Goal: Task Accomplishment & Management: Manage account settings

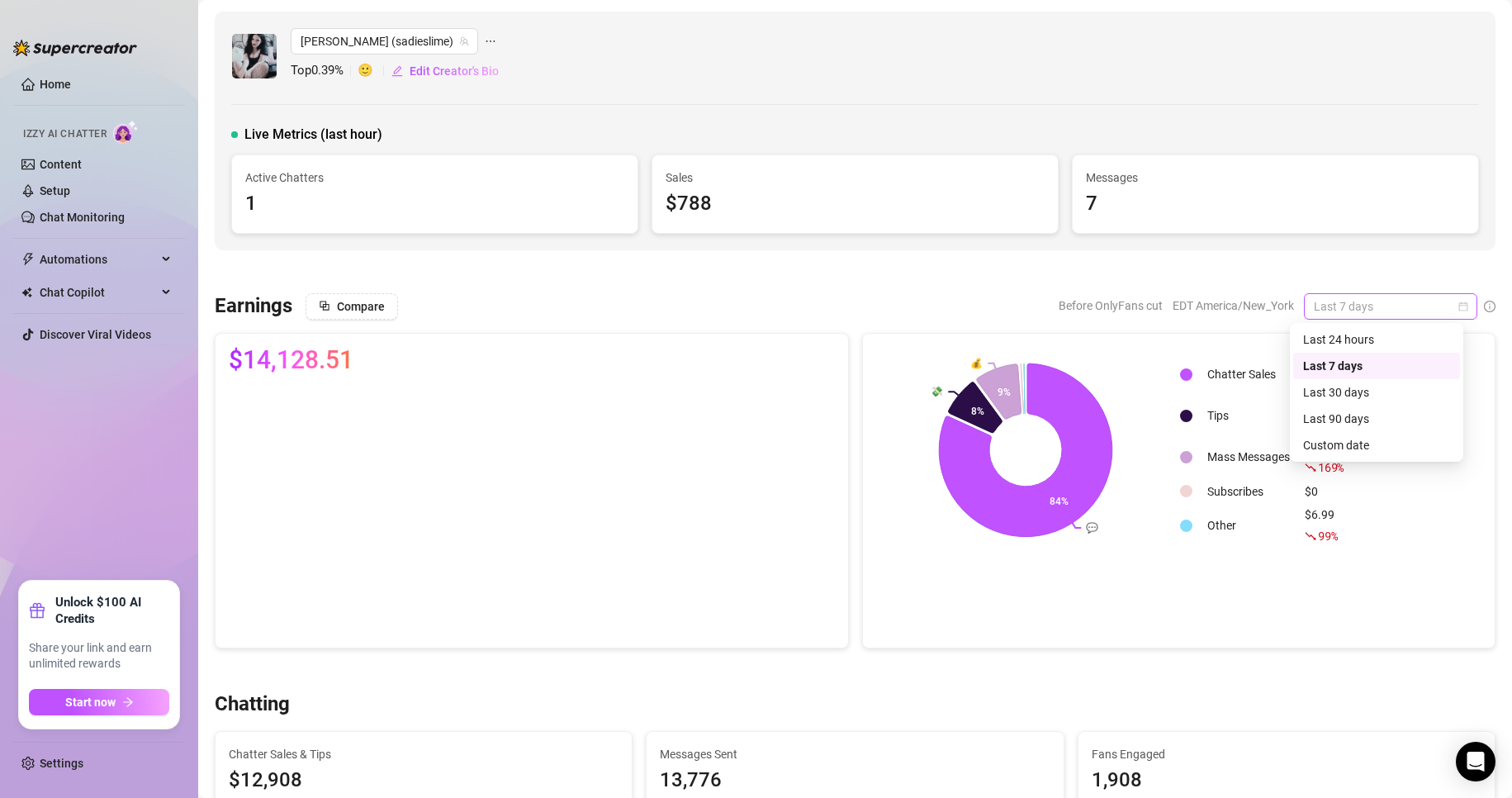
click at [1457, 307] on div "Last 7 days" at bounding box center [1390, 306] width 173 height 26
click at [1316, 448] on div "Custom date" at bounding box center [1376, 445] width 147 height 19
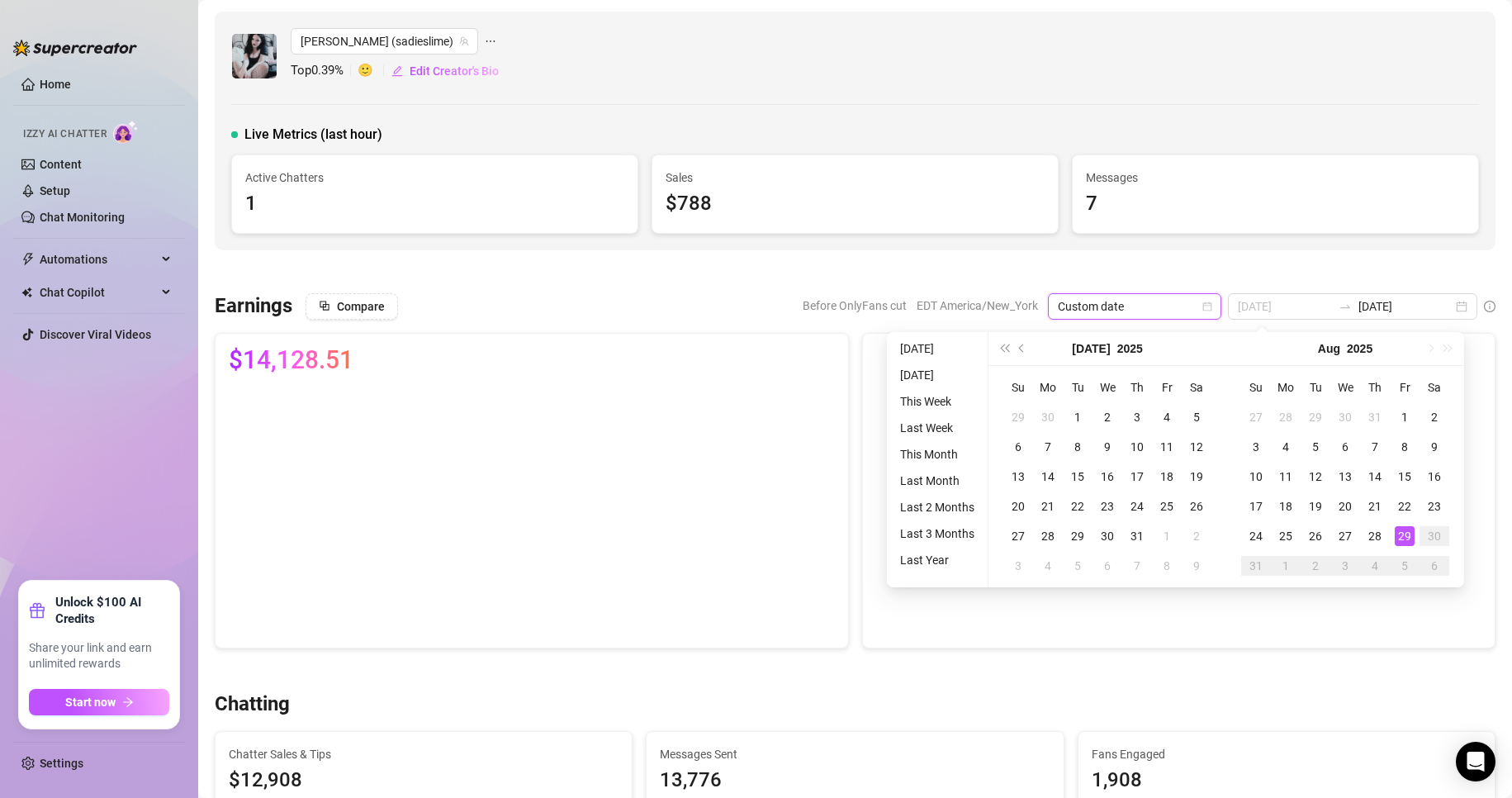
type input "[DATE]"
click at [1409, 533] on div "29" at bounding box center [1404, 536] width 19 height 19
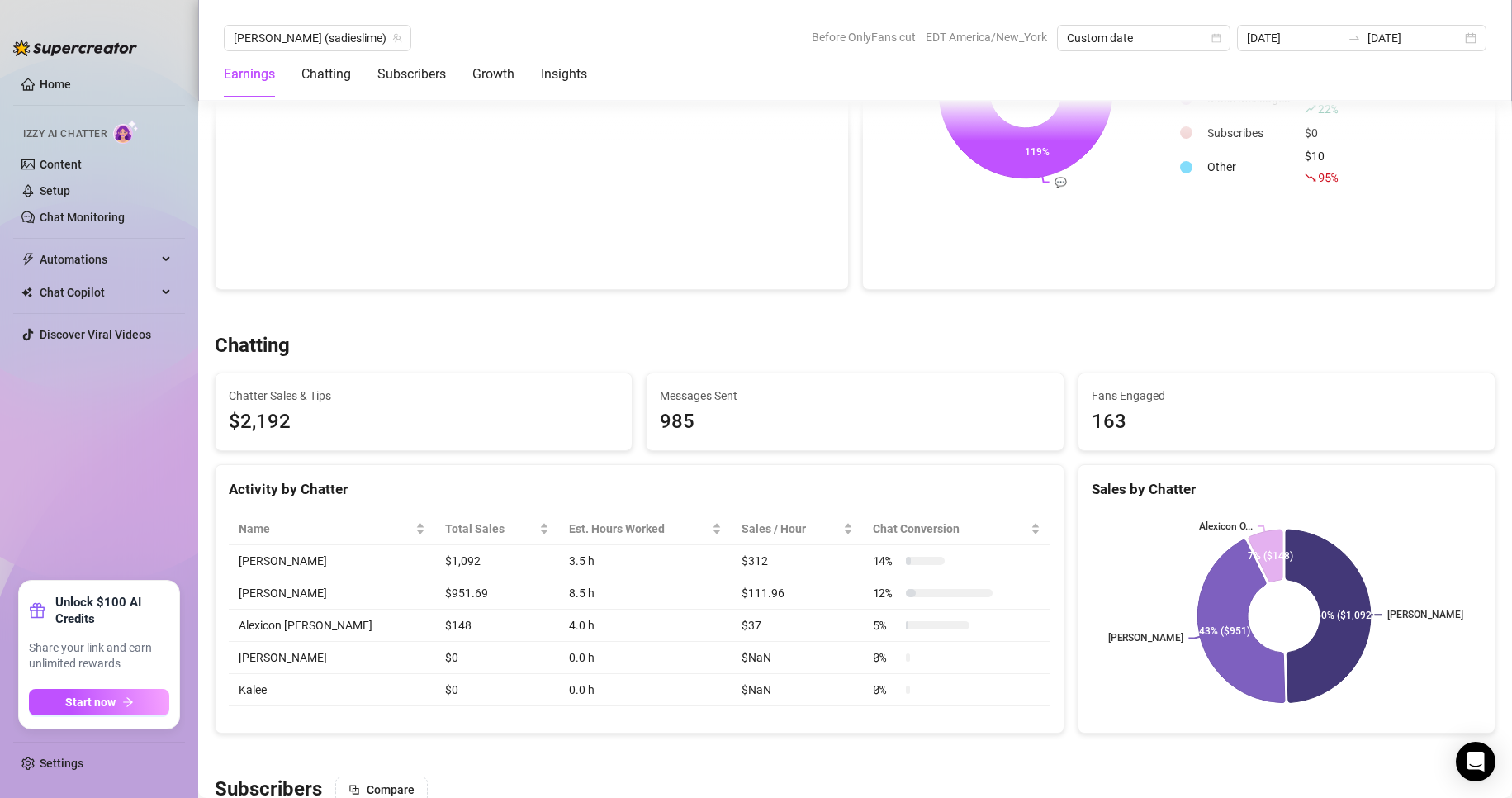
scroll to position [340, 0]
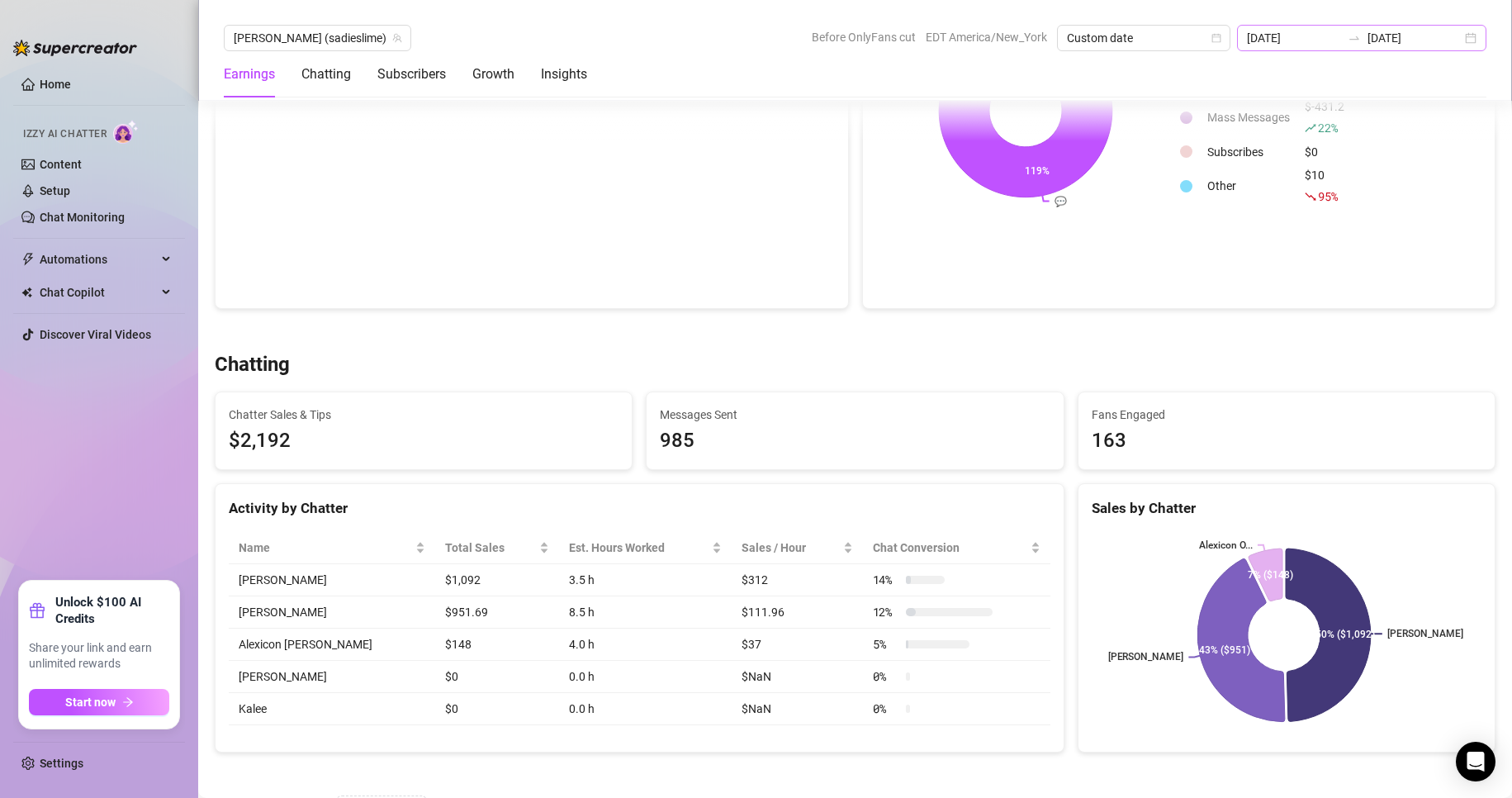
click at [1470, 35] on div "[DATE] [DATE]" at bounding box center [1362, 38] width 250 height 26
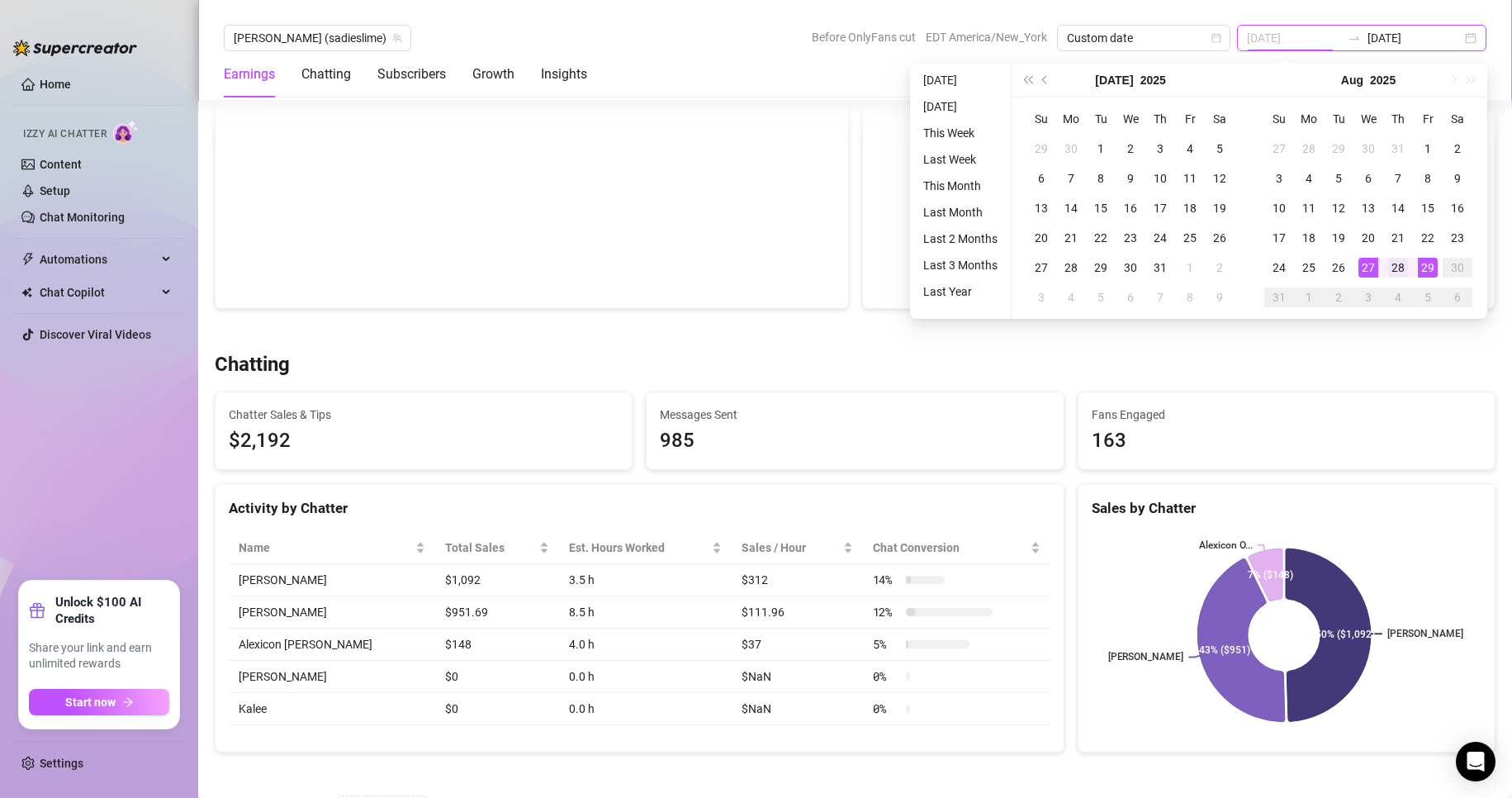
type input "[DATE]"
click at [1386, 262] on td "28" at bounding box center [1398, 267] width 30 height 30
click at [1426, 264] on div "29" at bounding box center [1428, 267] width 19 height 19
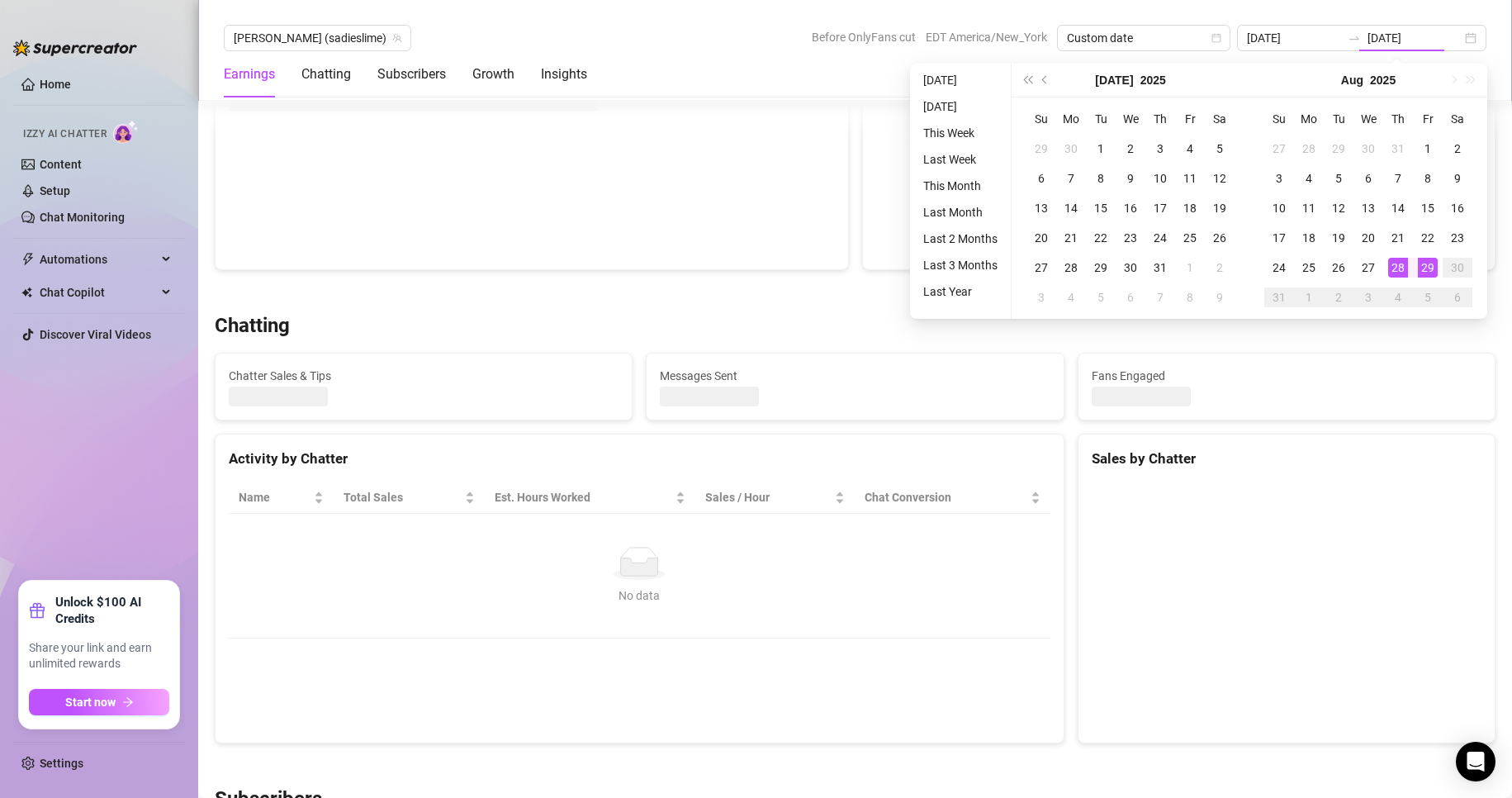
type input "[DATE]"
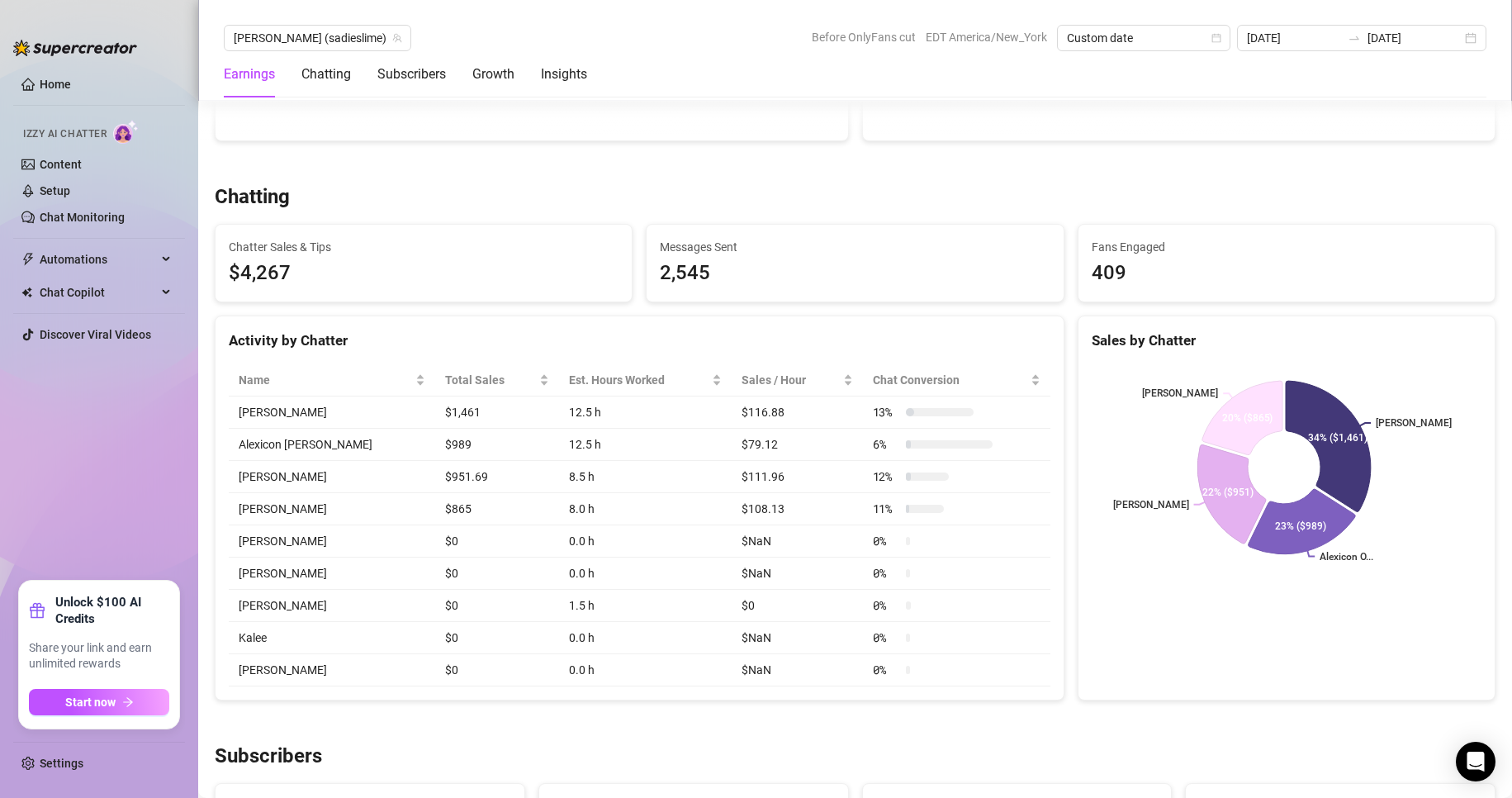
scroll to position [466, 0]
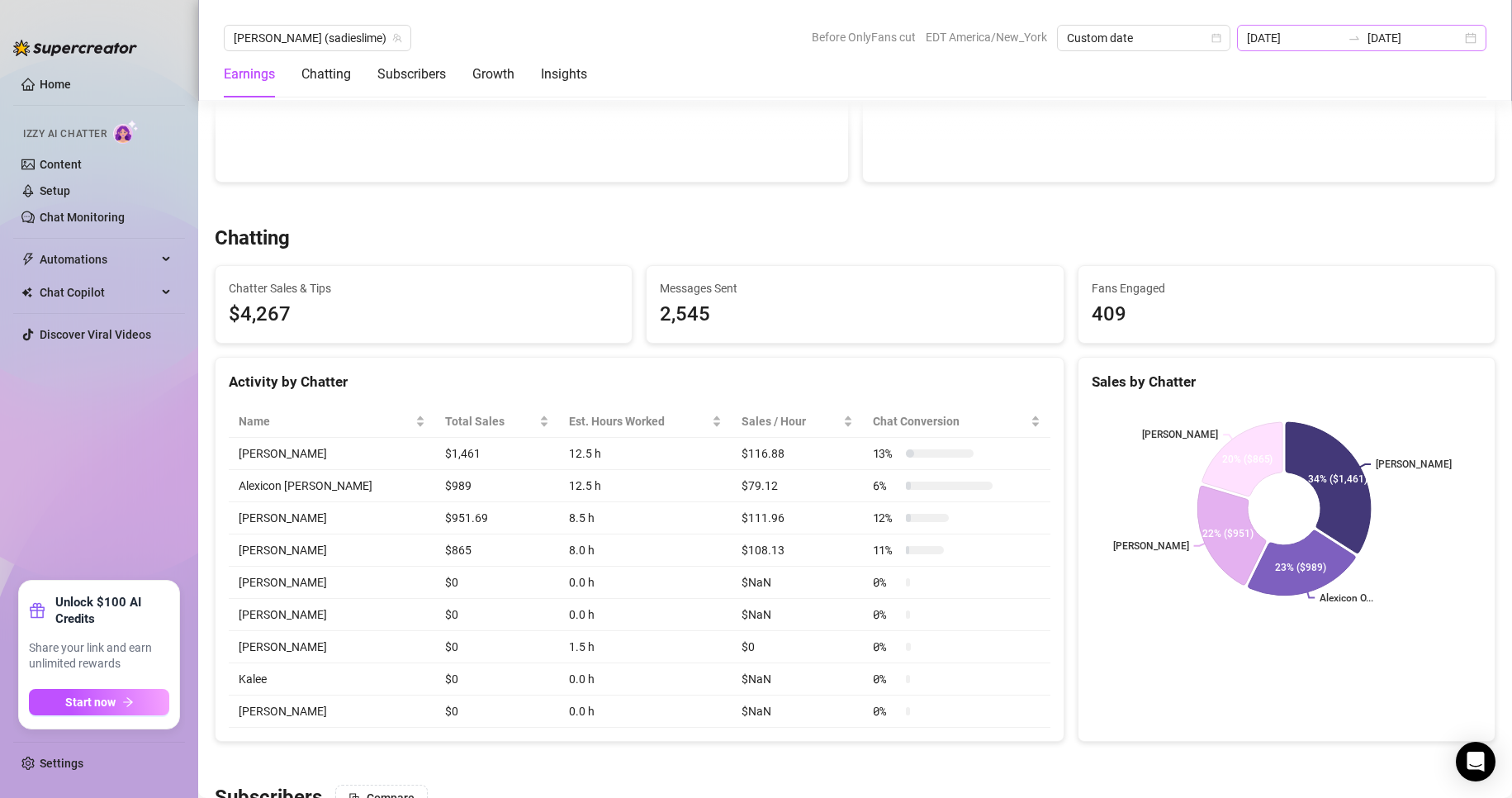
click at [1474, 34] on div "[DATE] [DATE]" at bounding box center [1362, 38] width 250 height 26
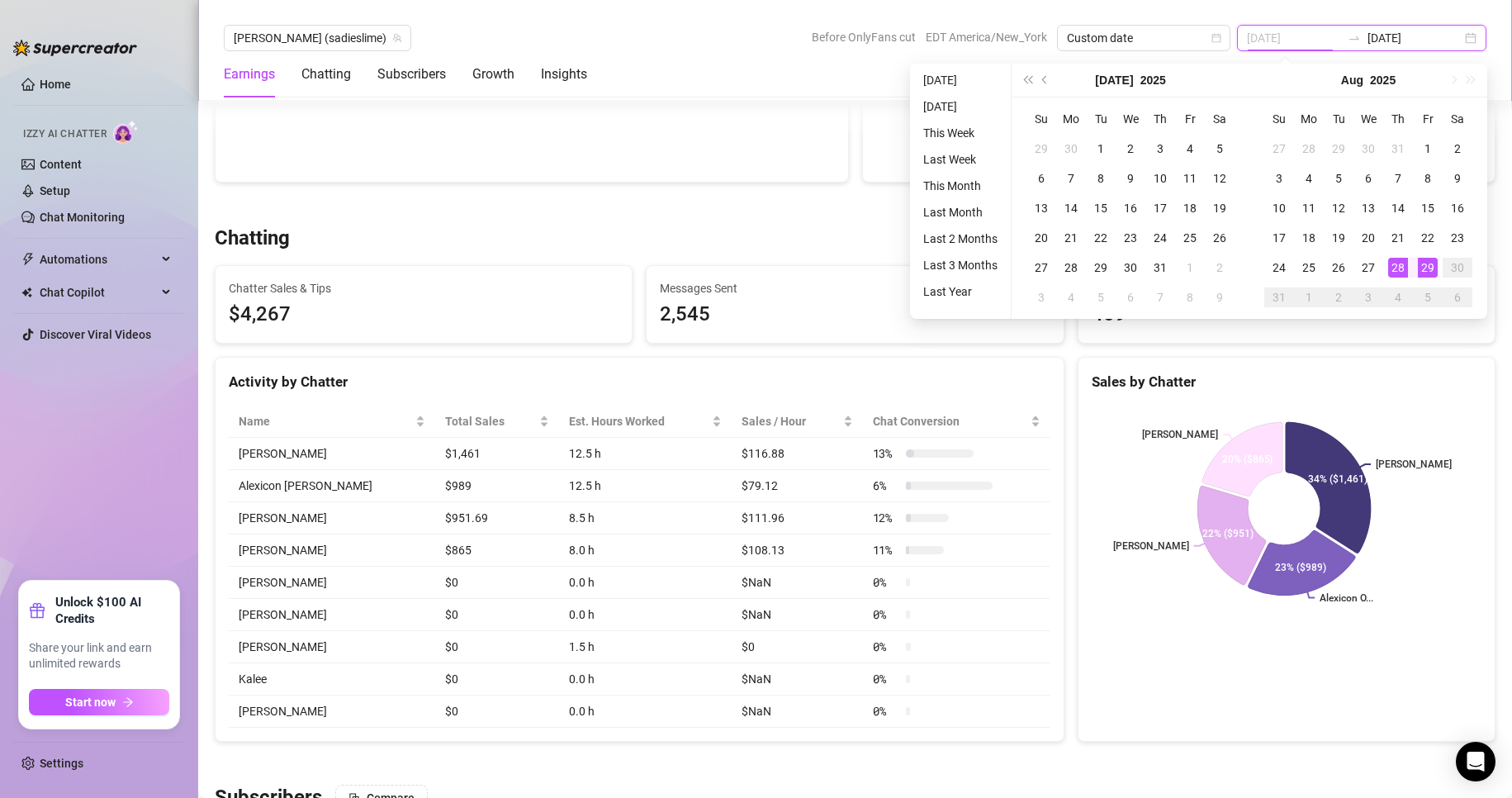
type input "[DATE]"
click at [1435, 272] on div "29" at bounding box center [1428, 267] width 19 height 19
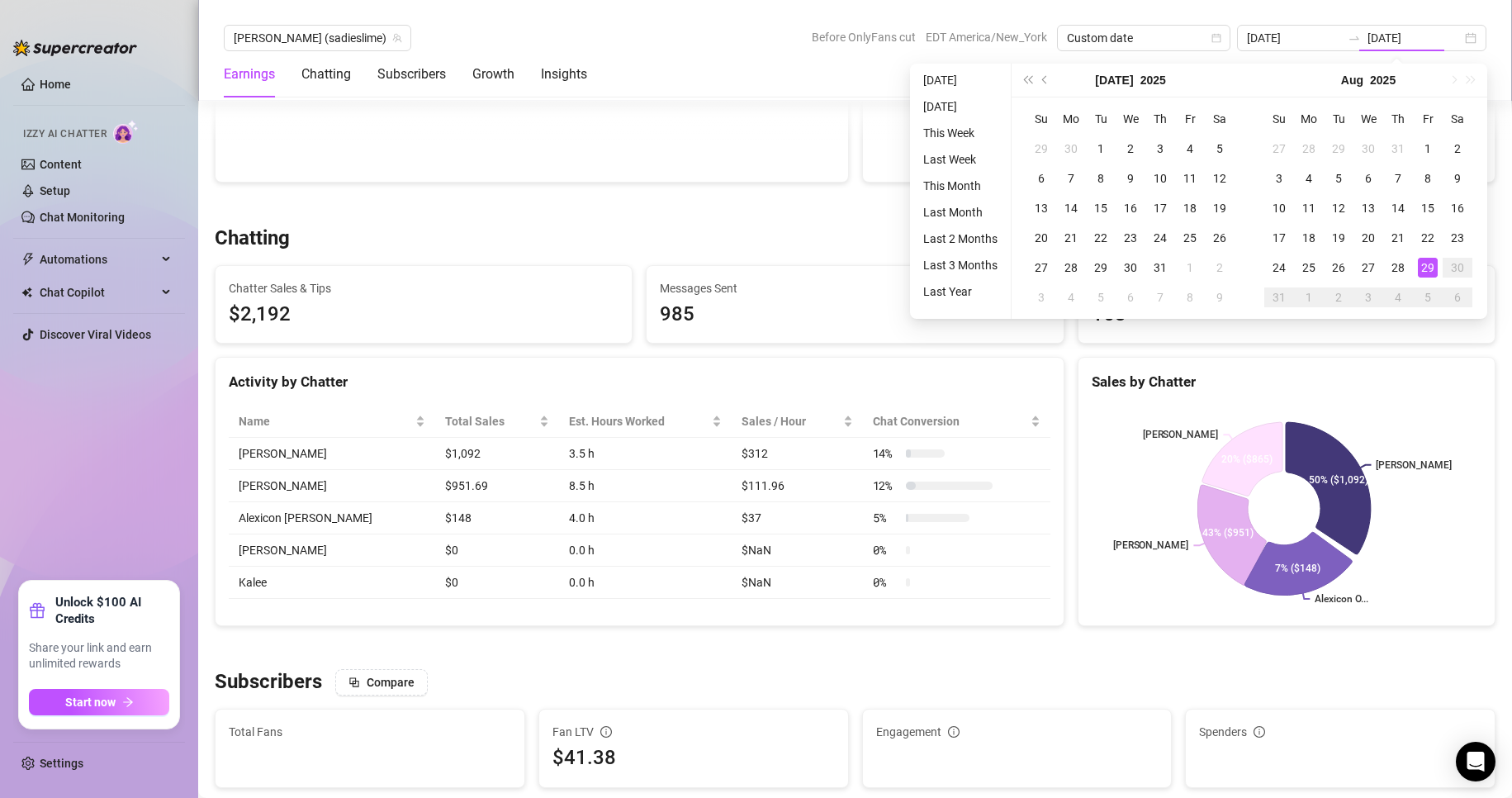
type input "[DATE]"
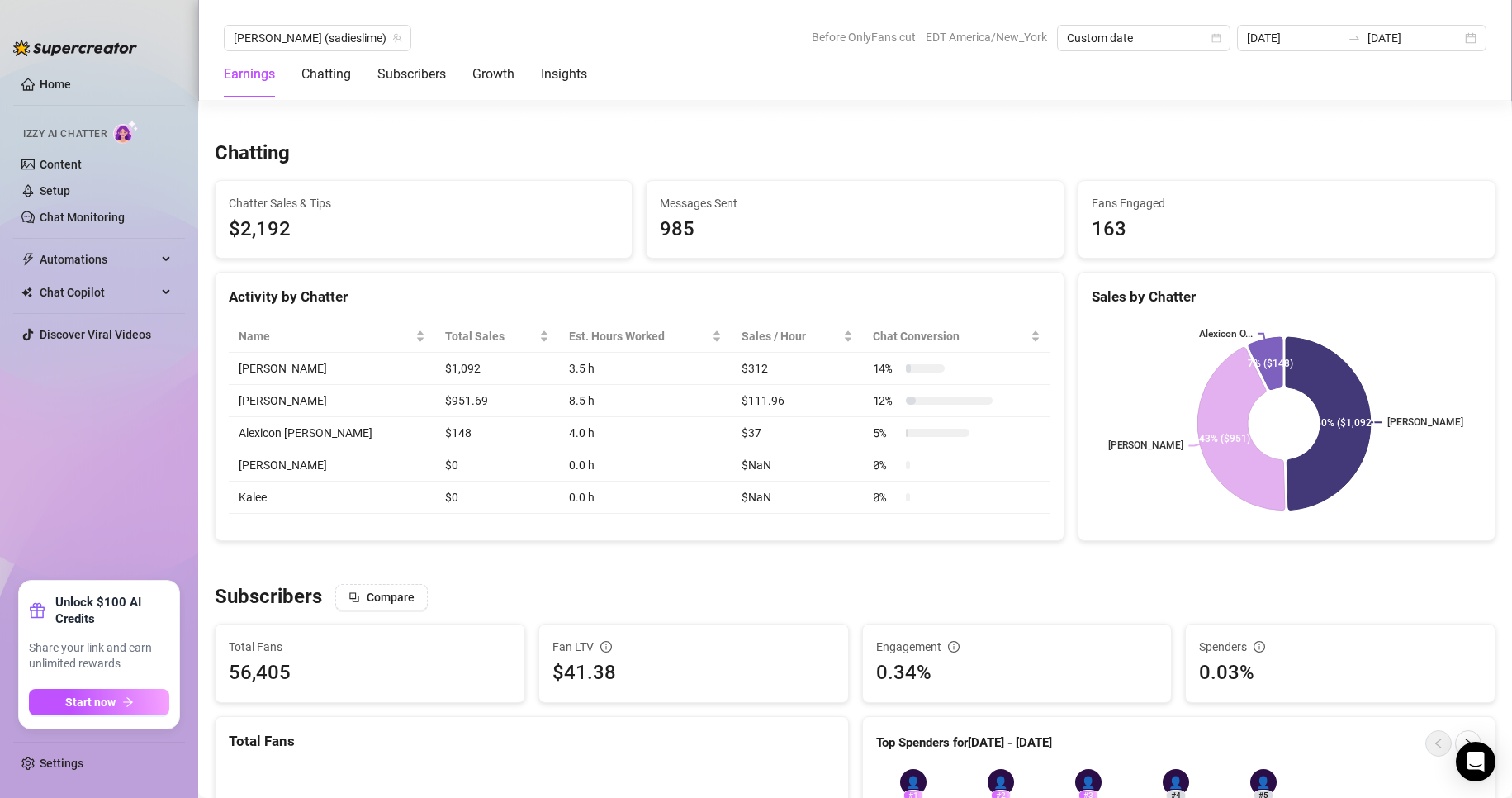
scroll to position [552, 0]
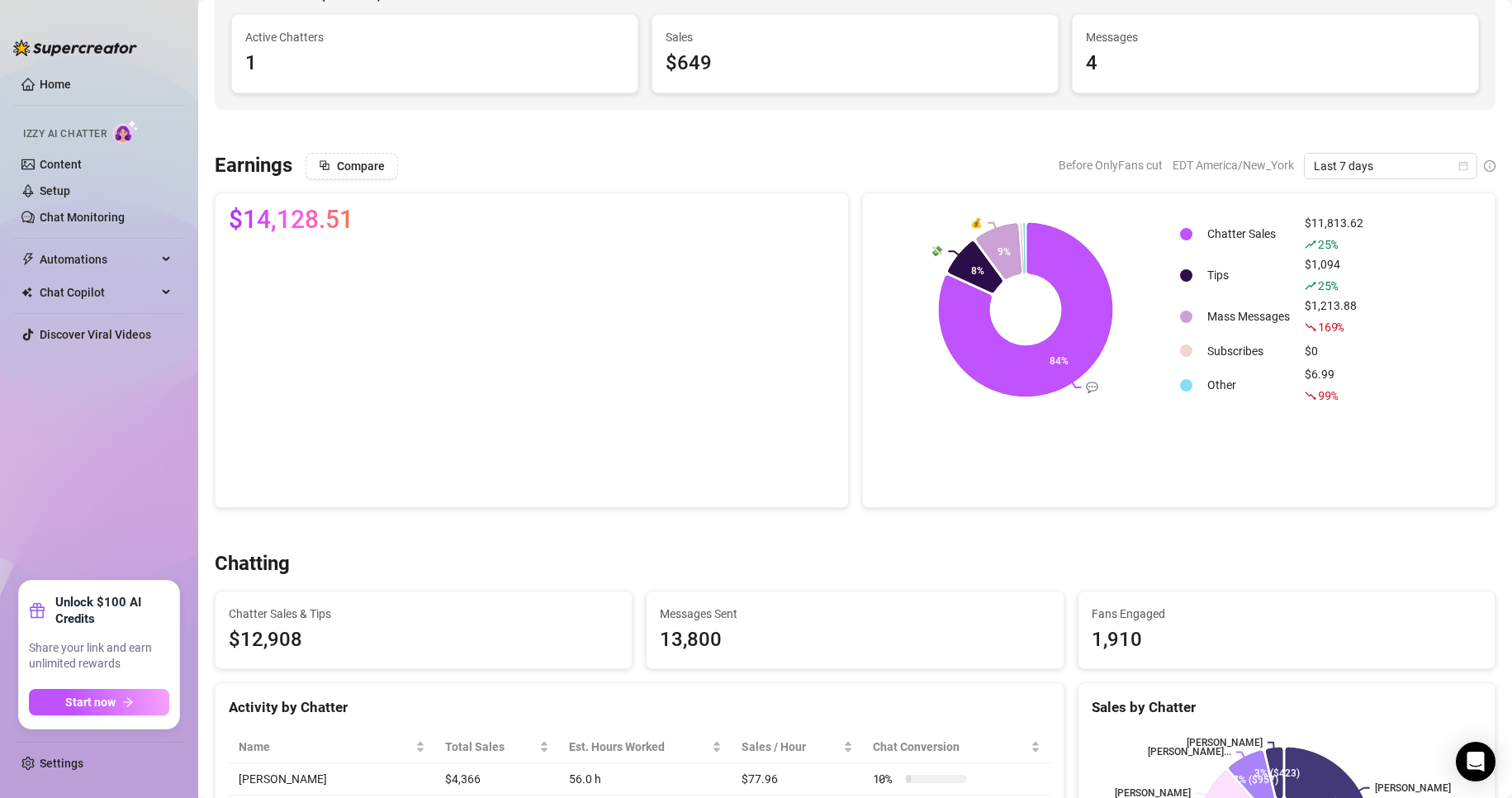
scroll to position [126, 0]
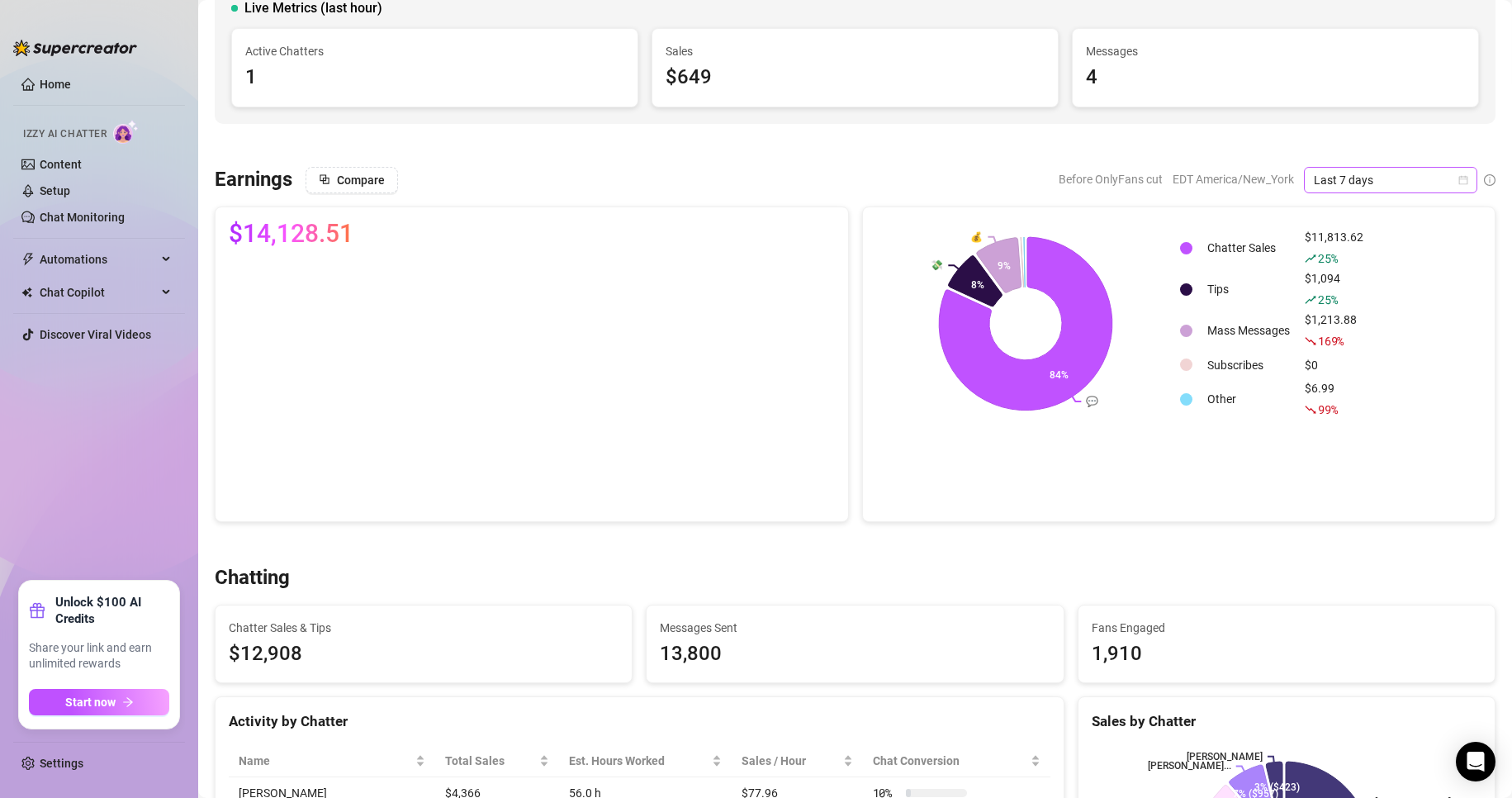
click at [1458, 180] on icon "calendar" at bounding box center [1463, 179] width 10 height 10
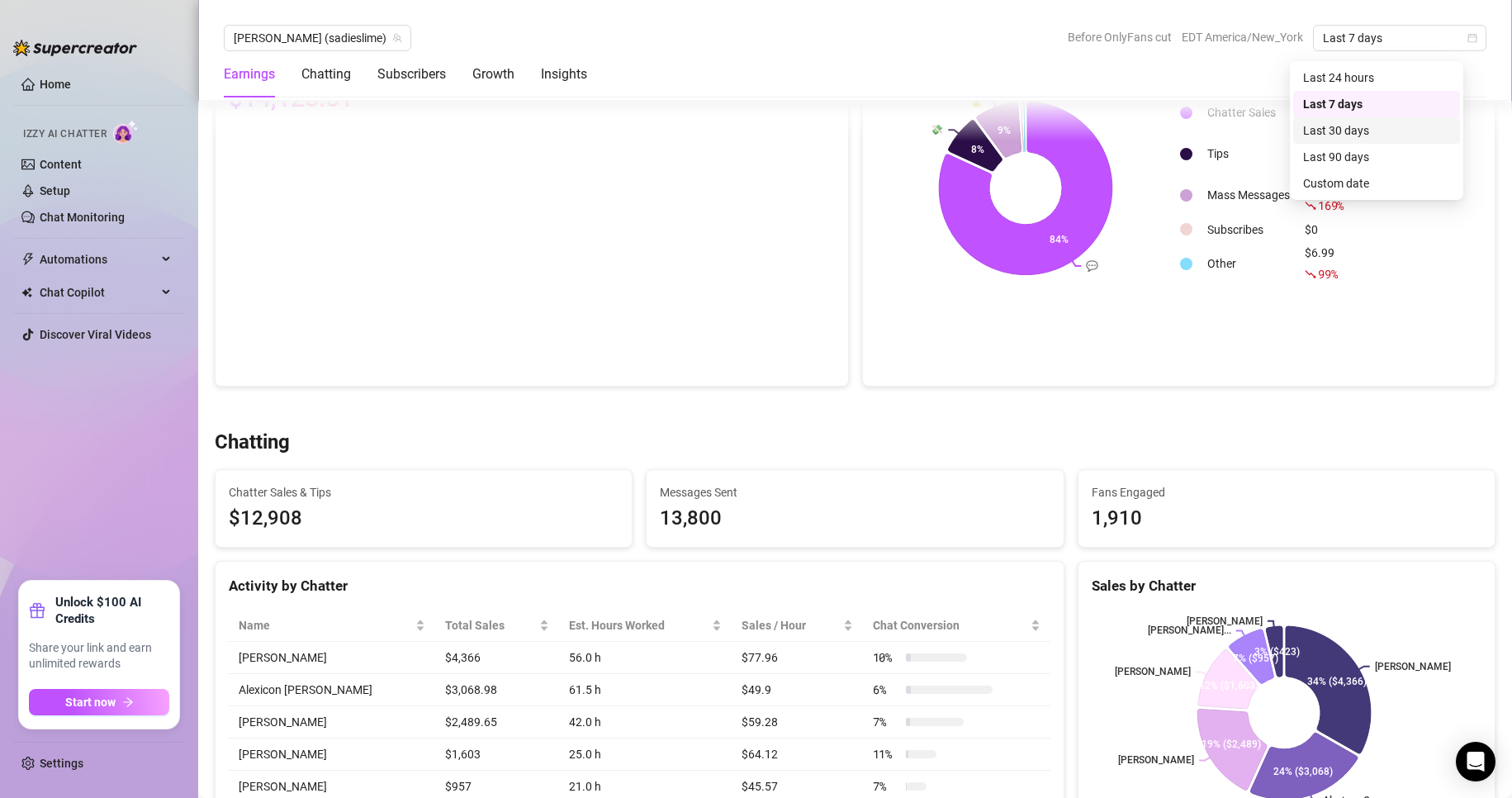
scroll to position [262, 0]
click at [1341, 175] on div "Custom date" at bounding box center [1376, 183] width 147 height 19
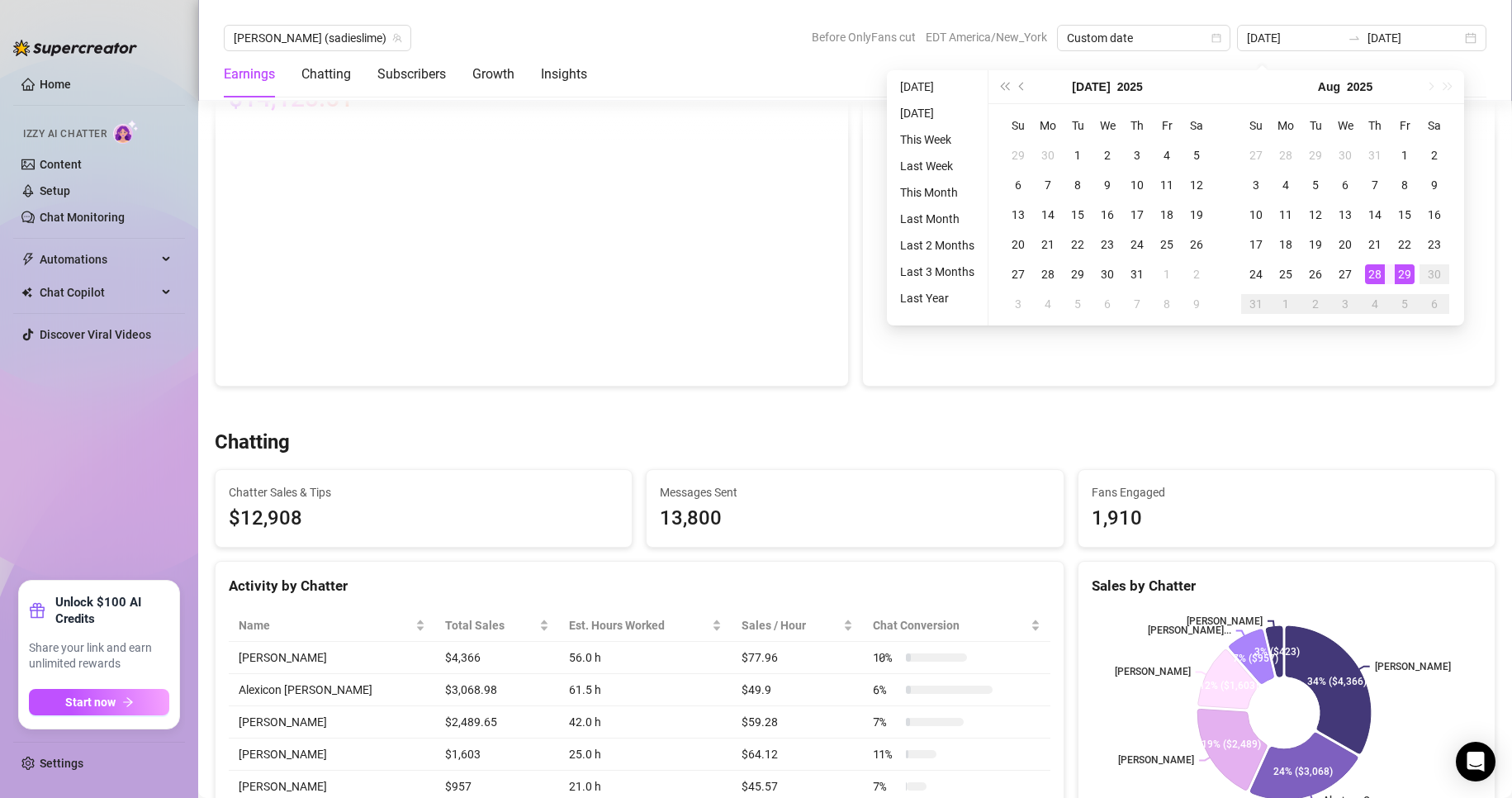
type input "[DATE]"
click at [1398, 274] on div "29" at bounding box center [1404, 274] width 19 height 19
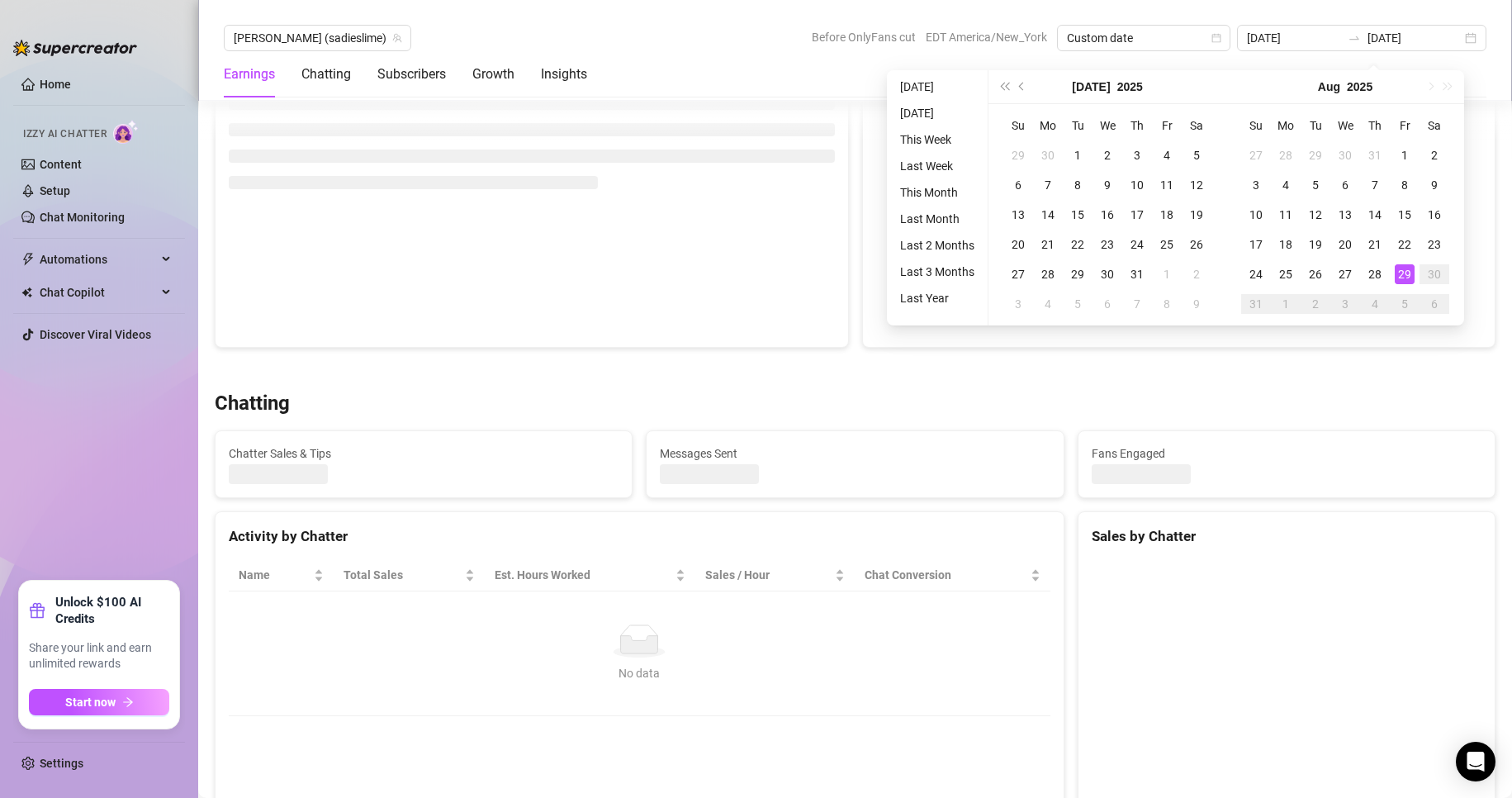
type input "[DATE]"
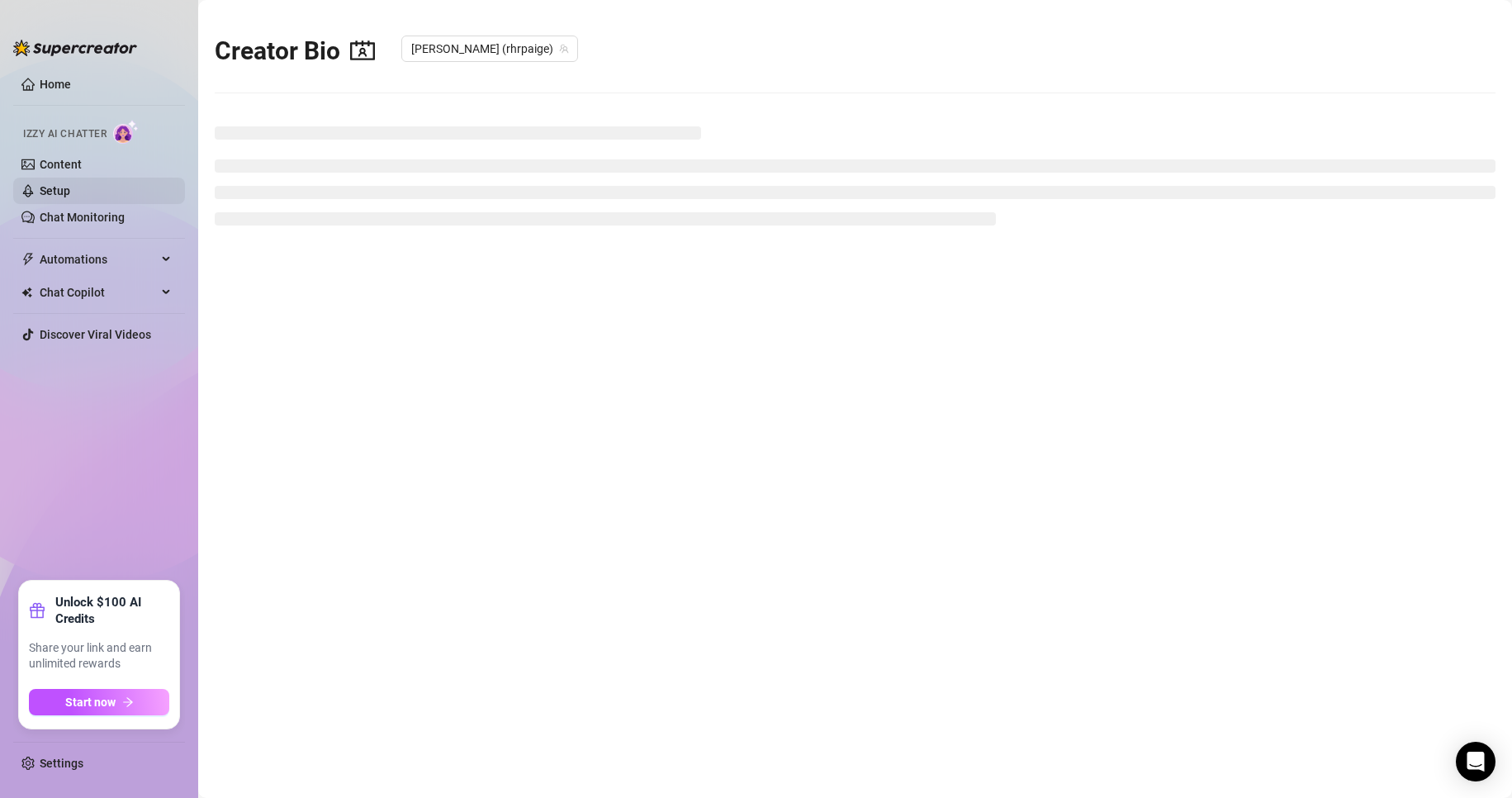
click at [66, 184] on link "Setup" at bounding box center [55, 191] width 31 height 13
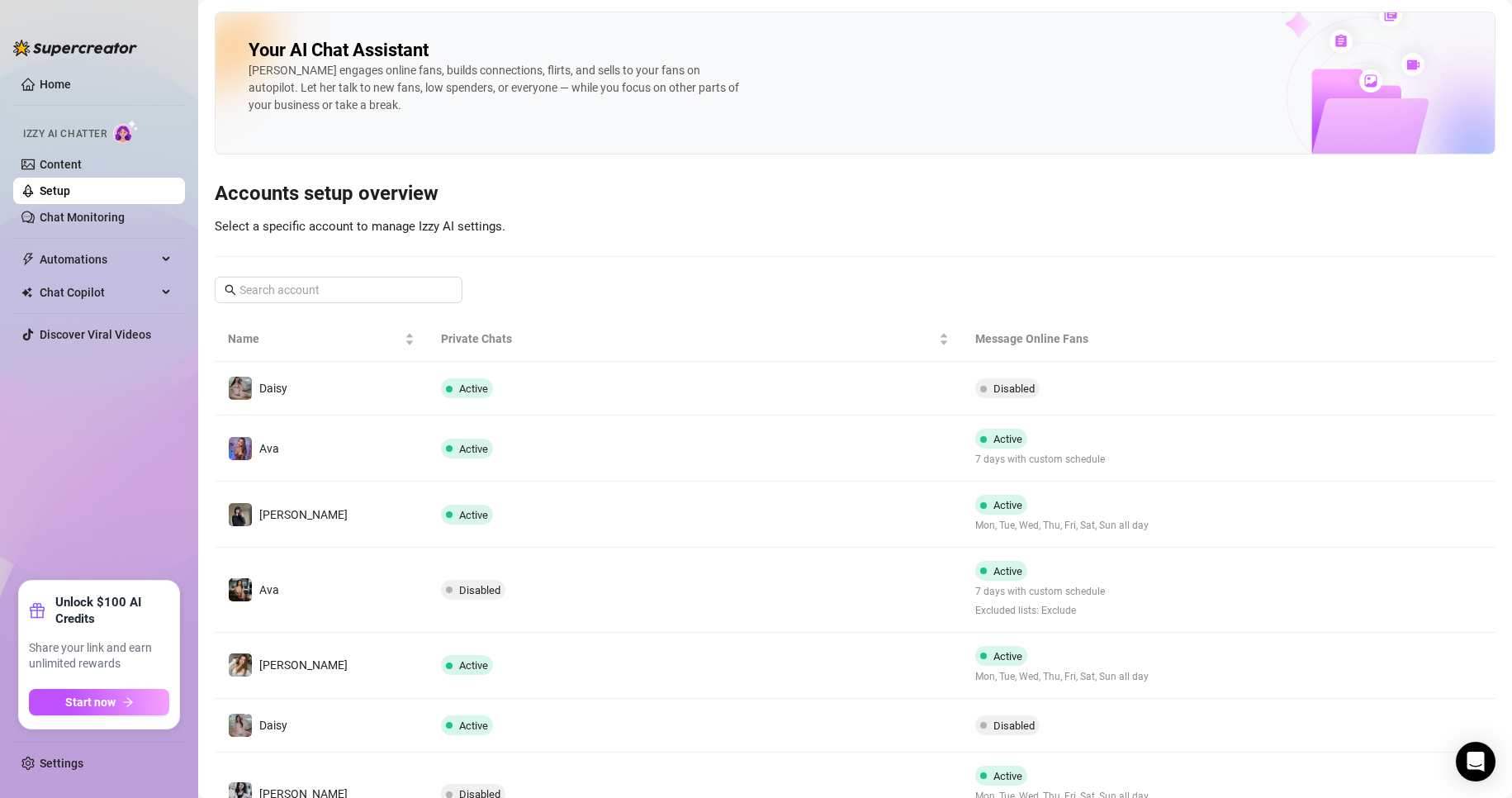
scroll to position [154, 0]
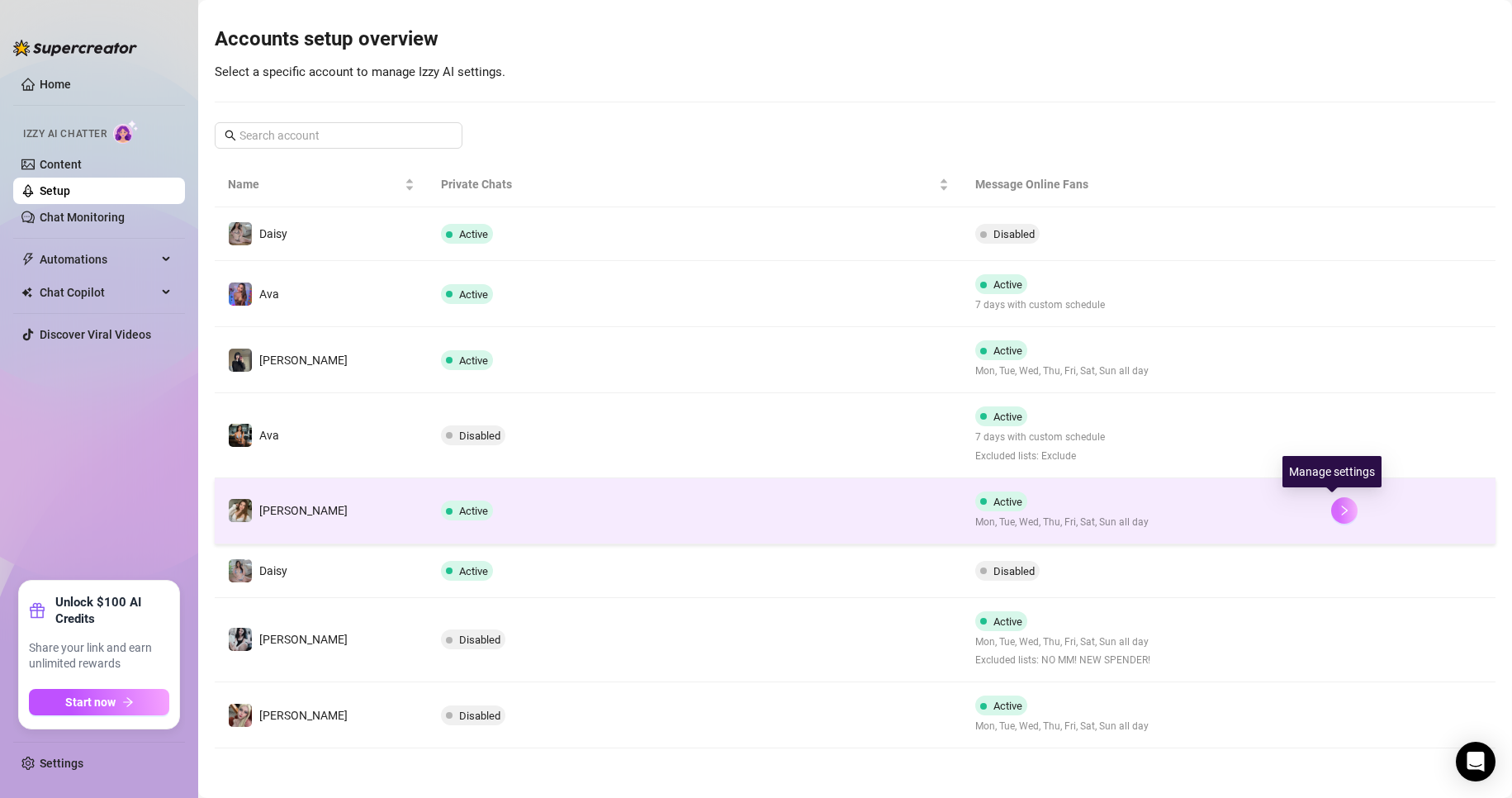
click at [1339, 507] on icon "right" at bounding box center [1344, 510] width 11 height 11
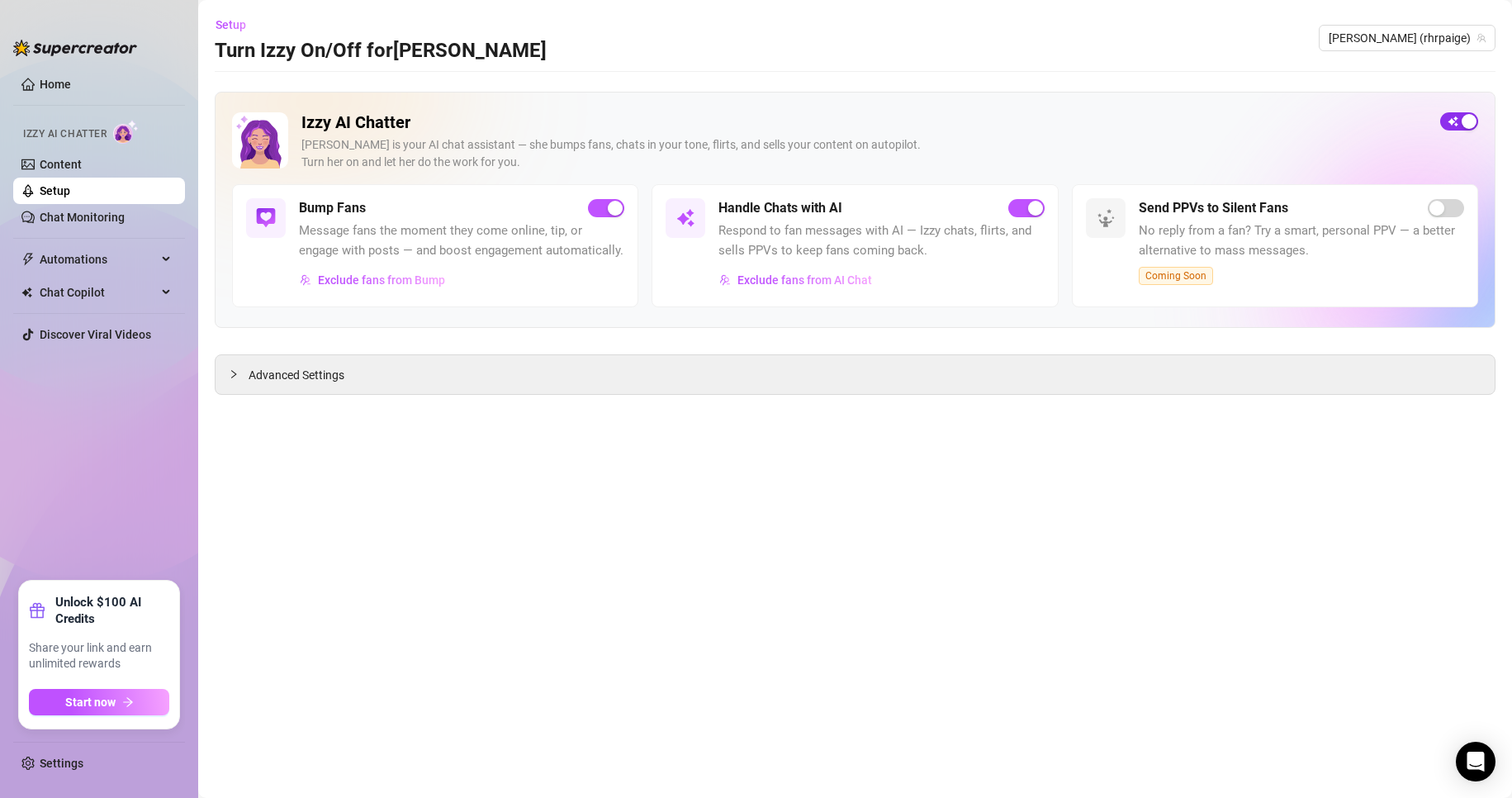
click at [1454, 122] on span "button" at bounding box center [1459, 121] width 38 height 19
